Goal: Check status: Check status

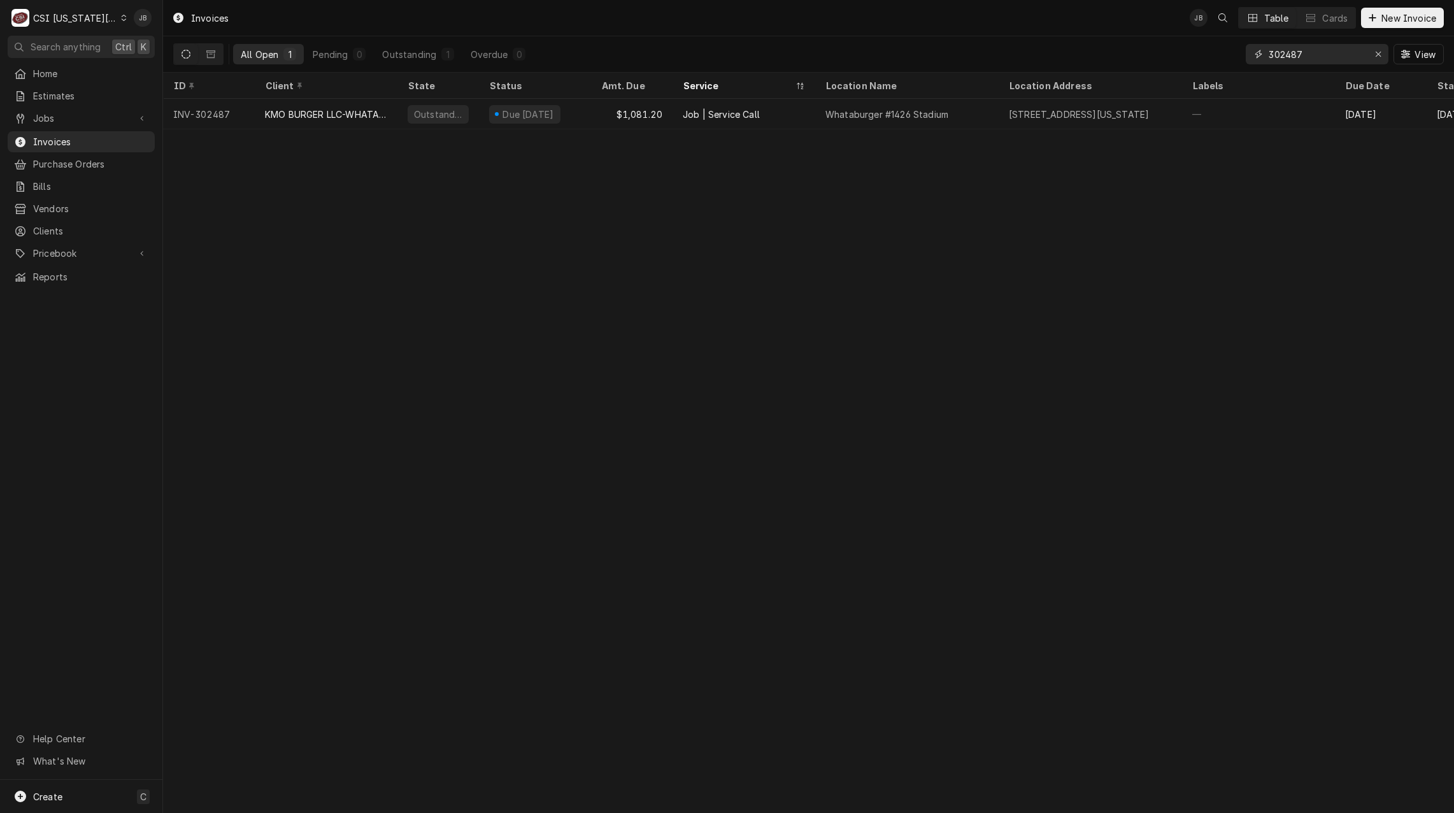
drag, startPoint x: 1320, startPoint y: 54, endPoint x: 1215, endPoint y: 55, distance: 105.1
click at [1215, 54] on div "All Open 1 Pending 0 Outstanding 1 Overdue 0 302487 View" at bounding box center [808, 54] width 1271 height 36
paste input "762"
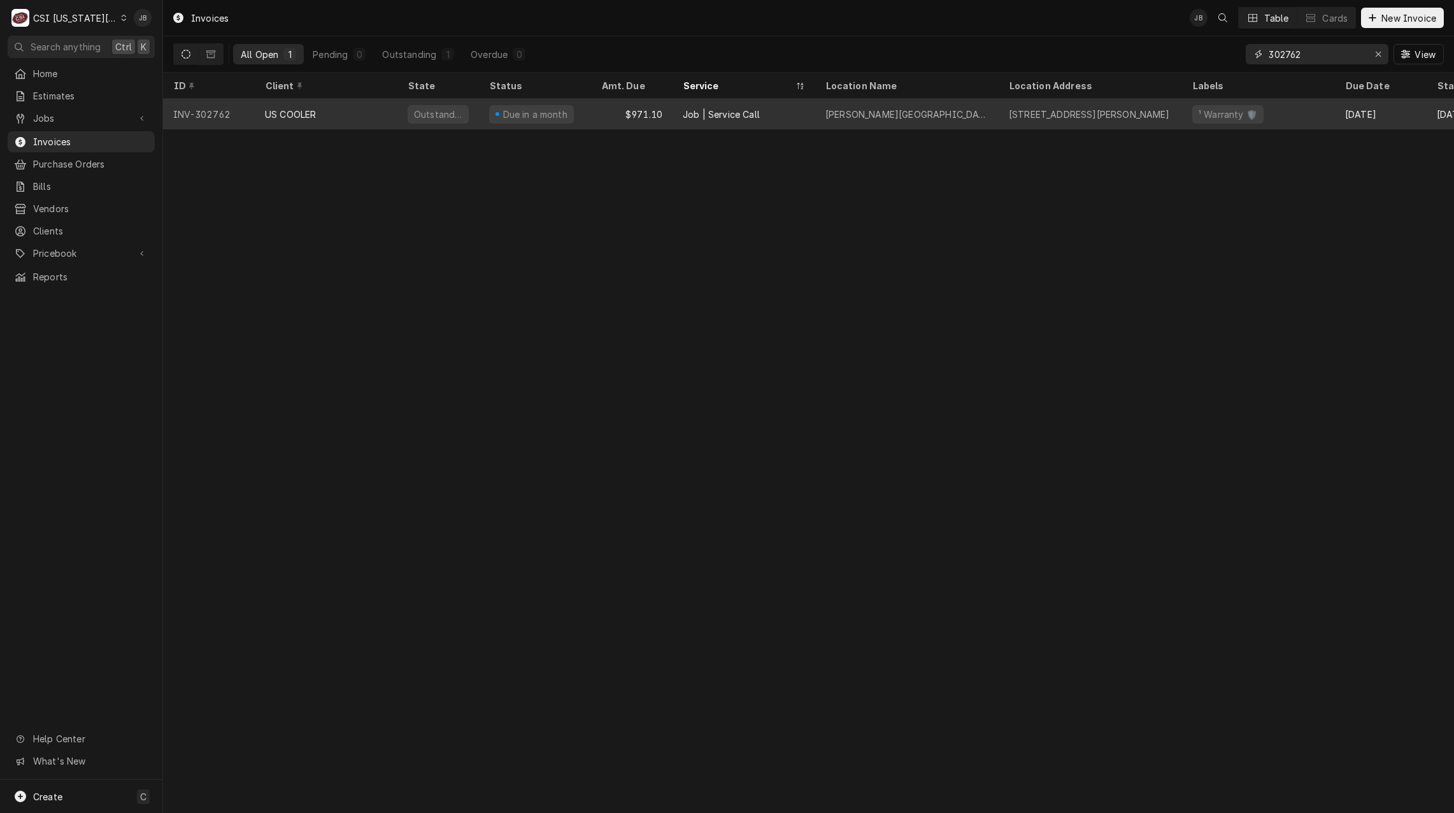
type input "302762"
click at [319, 115] on div "US COOLER" at bounding box center [326, 114] width 143 height 31
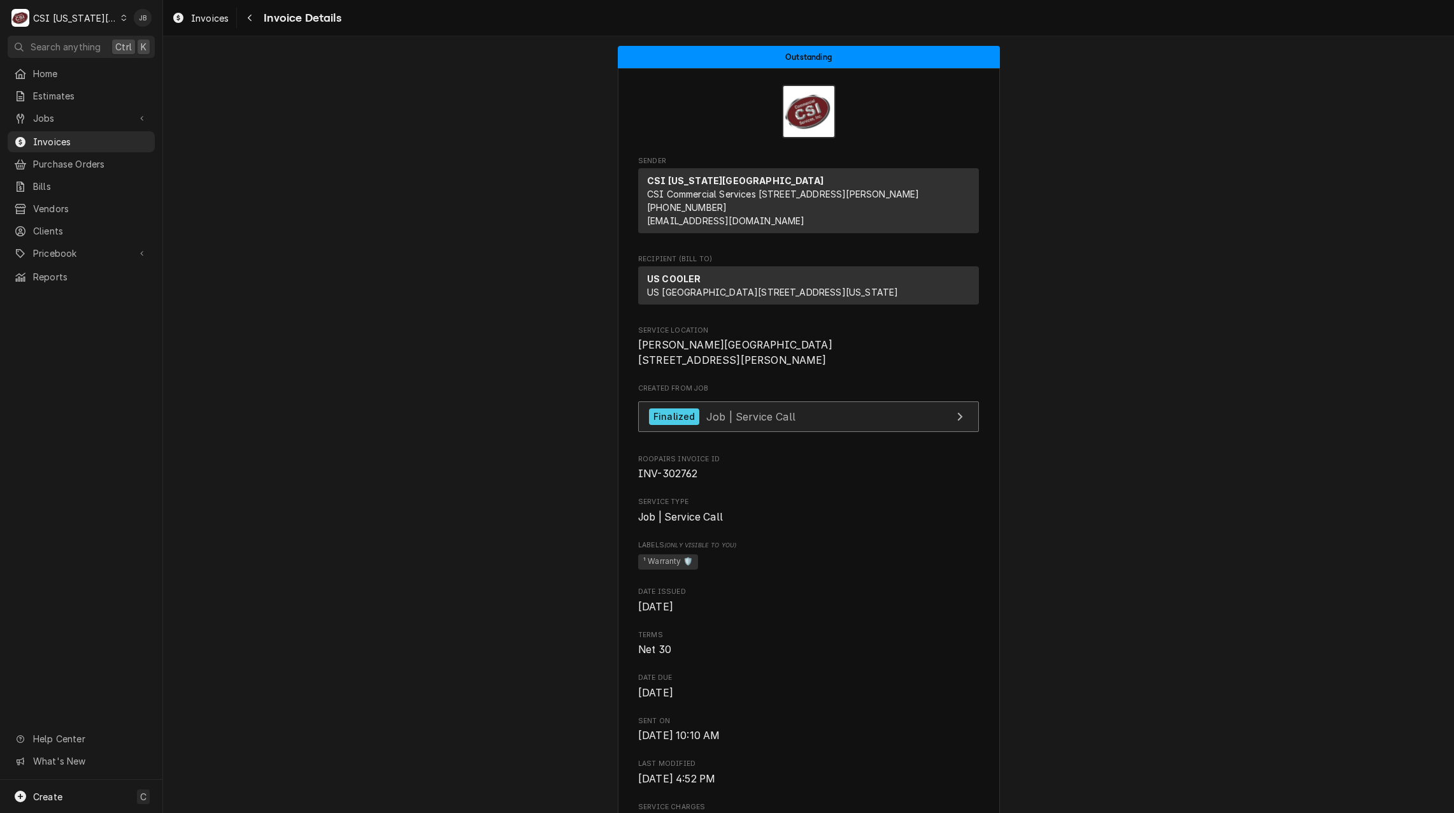
click at [712, 425] on div "Finalized Job | Service Call" at bounding box center [722, 416] width 146 height 17
drag, startPoint x: 62, startPoint y: 141, endPoint x: 79, endPoint y: 141, distance: 16.6
click at [62, 141] on span "Invoices" at bounding box center [90, 141] width 115 height 13
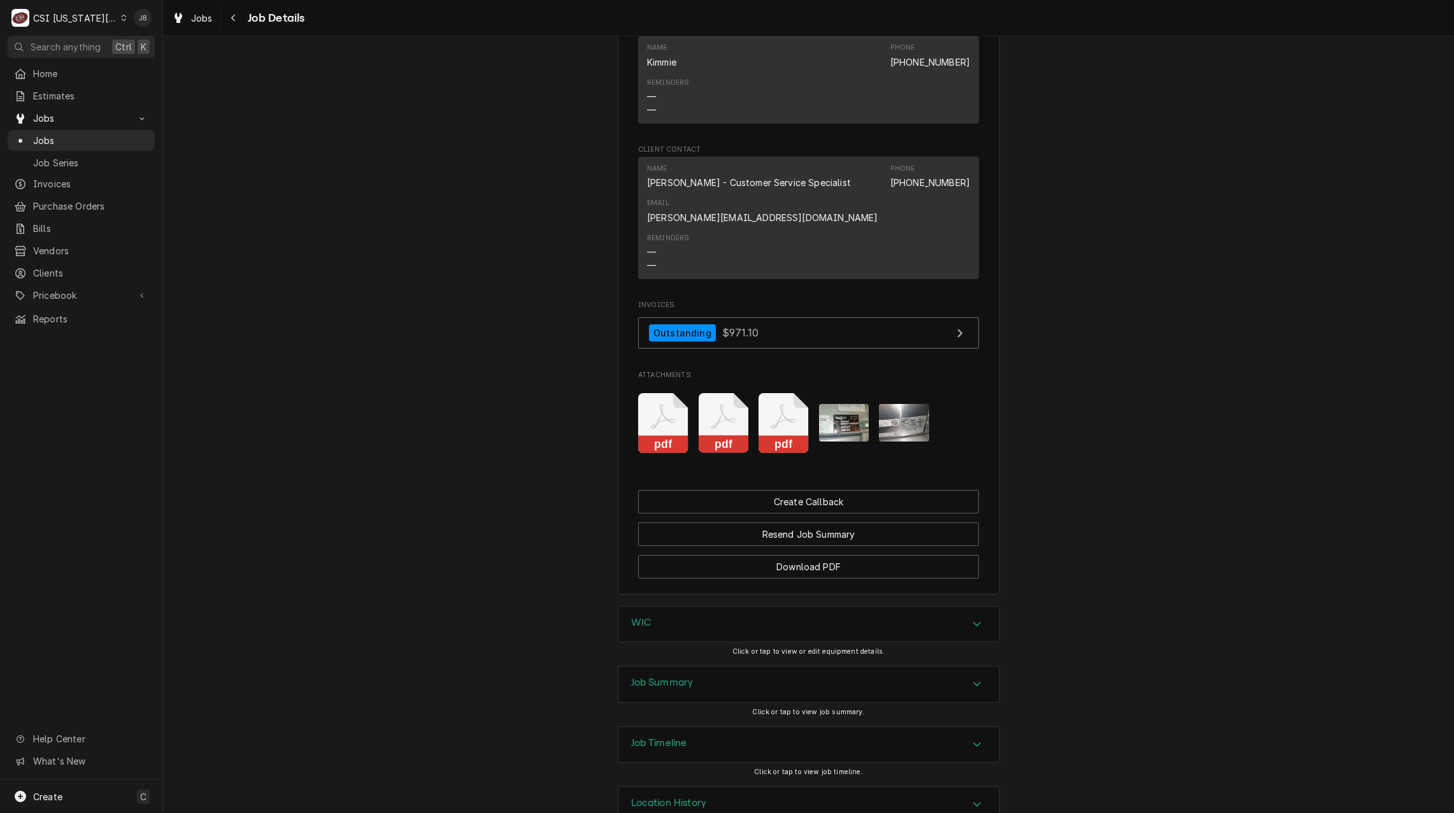
scroll to position [2461, 0]
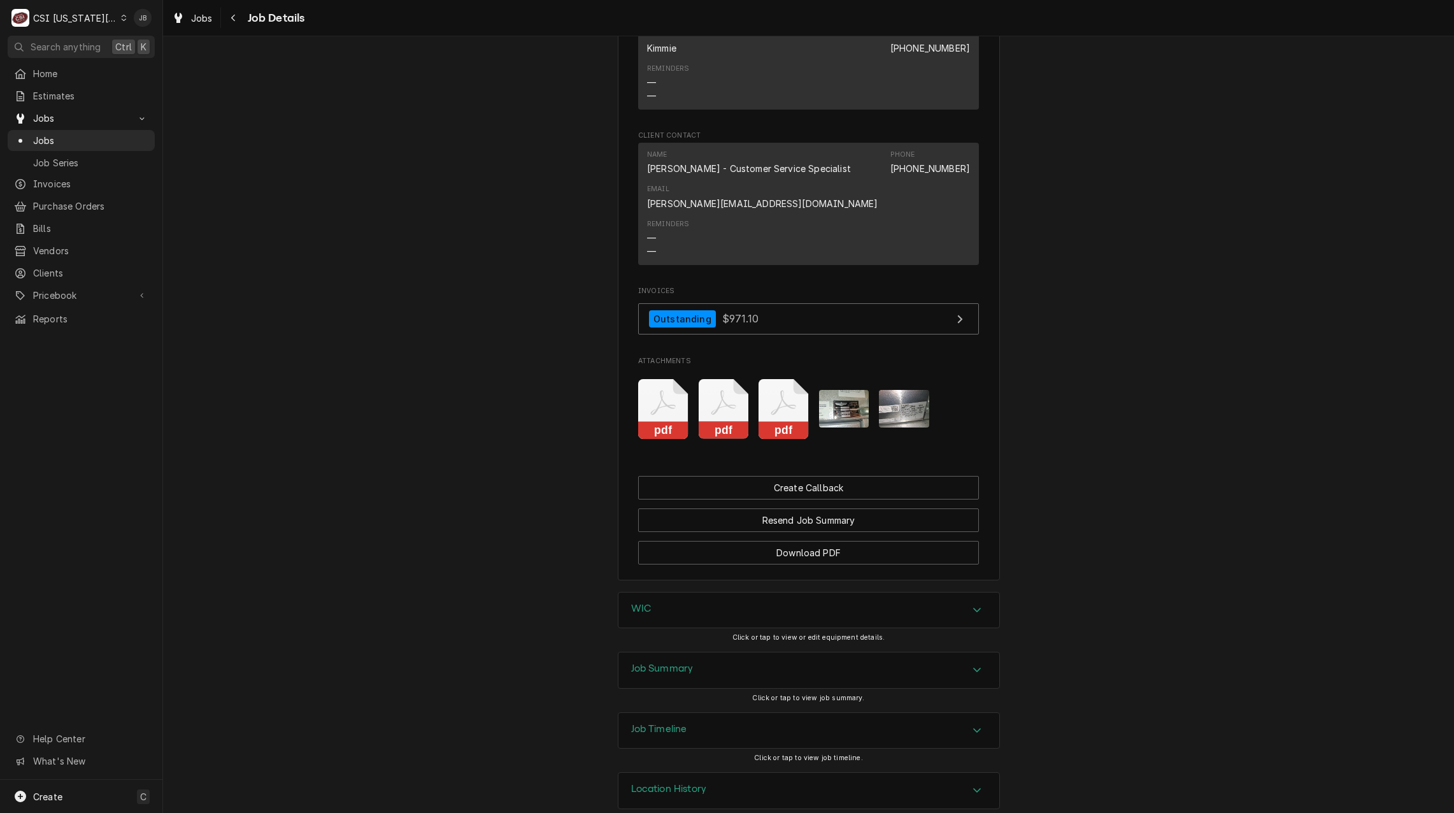
click at [670, 723] on h3 "Job Timeline" at bounding box center [659, 729] width 56 height 12
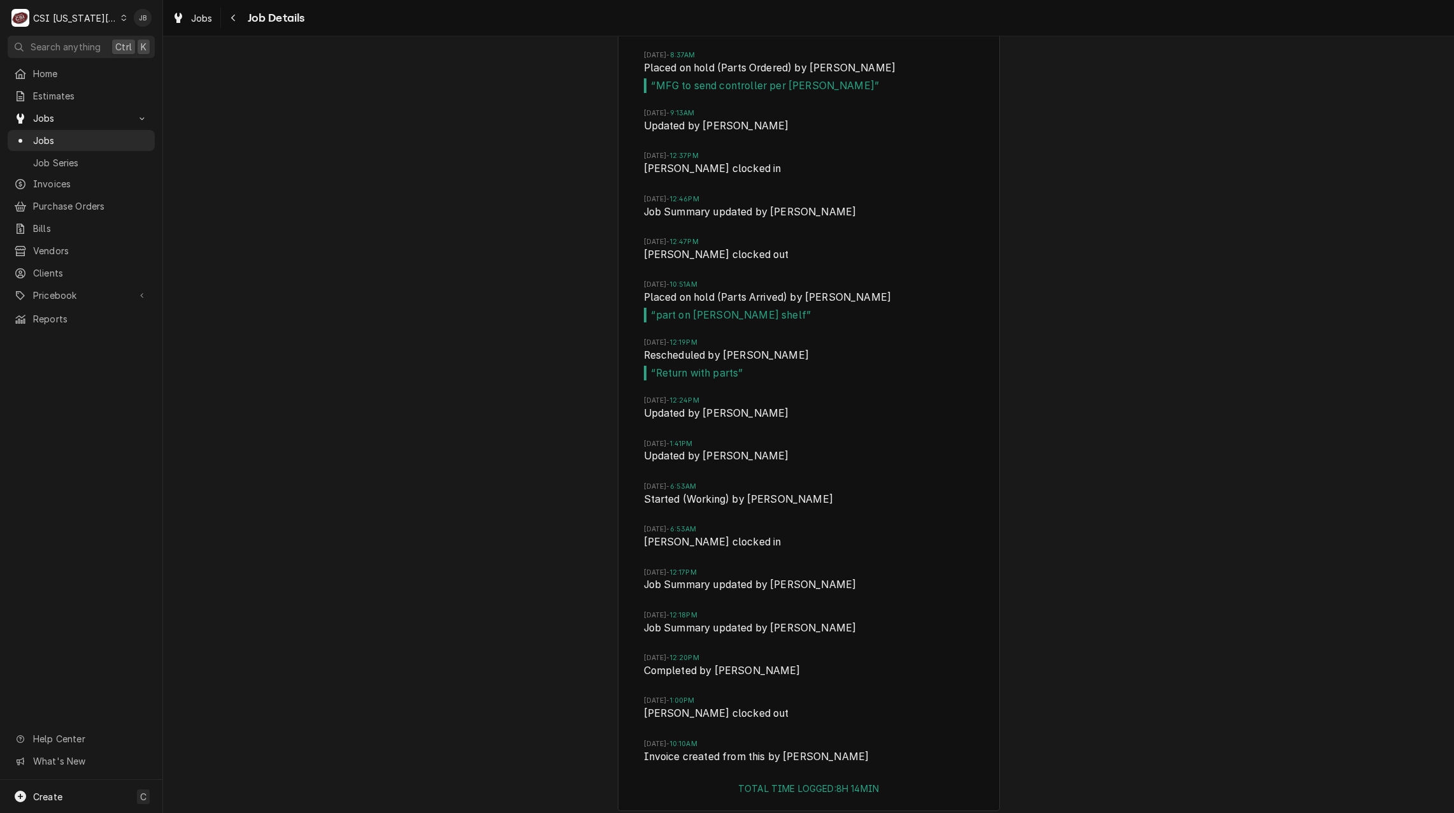
scroll to position [3840, 0]
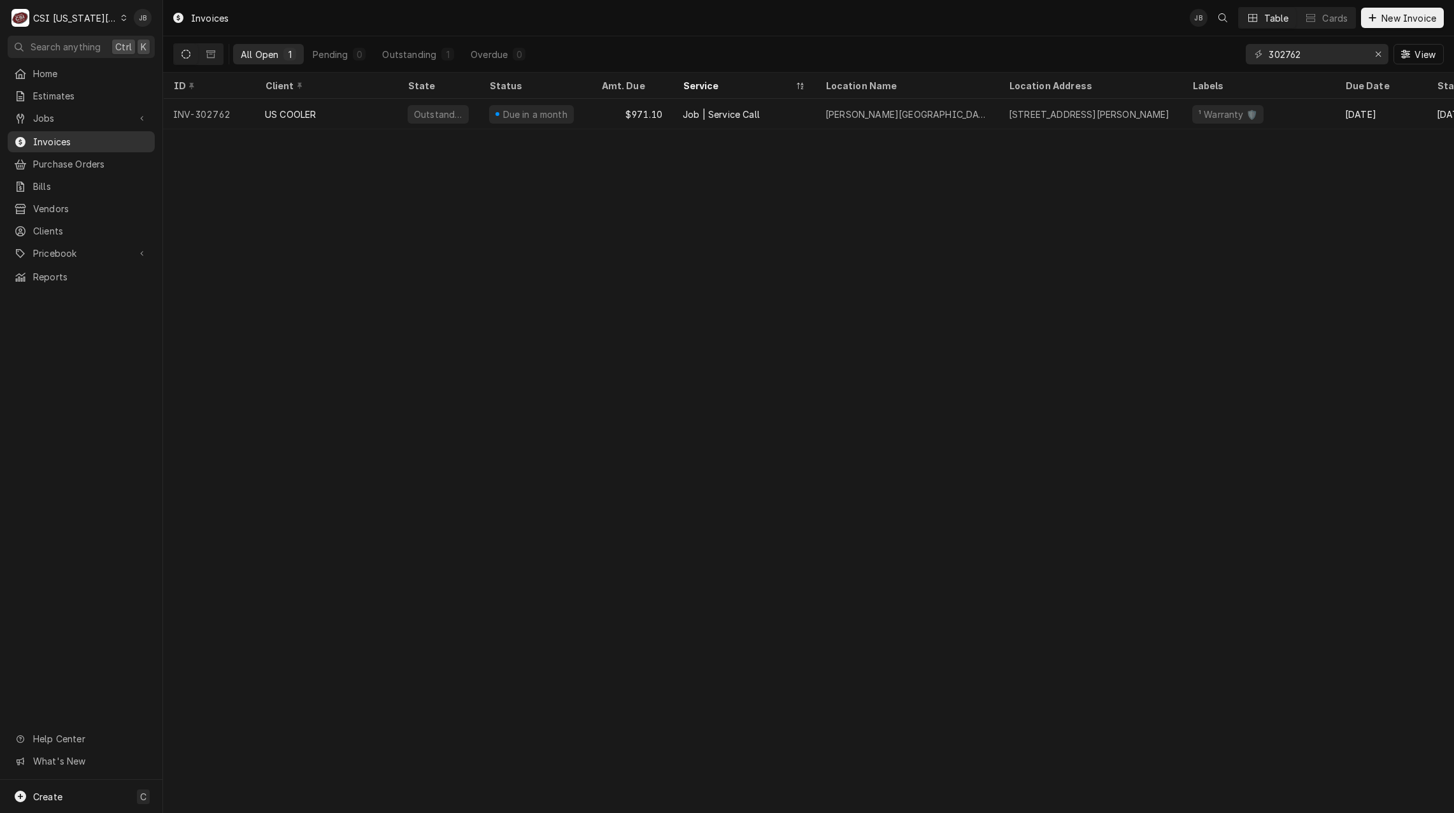
click at [118, 136] on span "Invoices" at bounding box center [90, 141] width 115 height 13
click at [732, 500] on div "Invoices JB Table Cards New Invoice All Open 1 Pending 0 Outstanding 1 Overdue …" at bounding box center [808, 406] width 1291 height 813
